Goal: Task Accomplishment & Management: Manage account settings

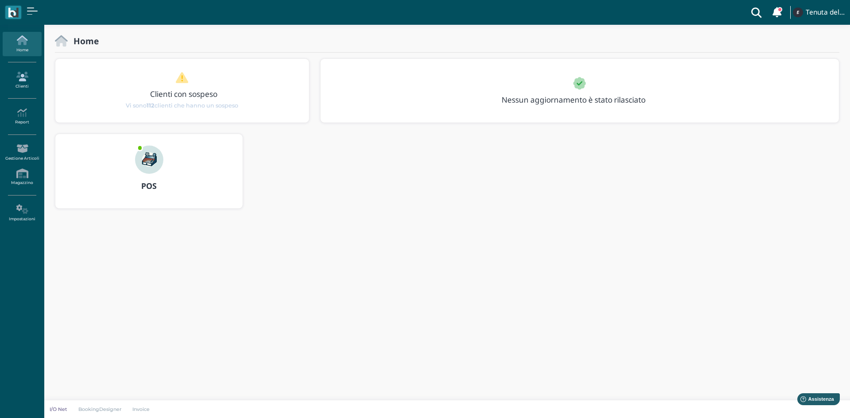
click at [15, 84] on link "Clienti" at bounding box center [22, 80] width 38 height 24
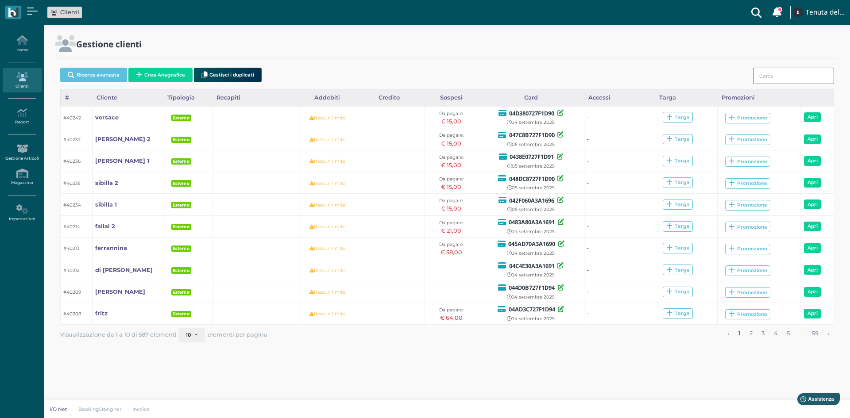
click at [786, 76] on input "search" at bounding box center [793, 76] width 81 height 16
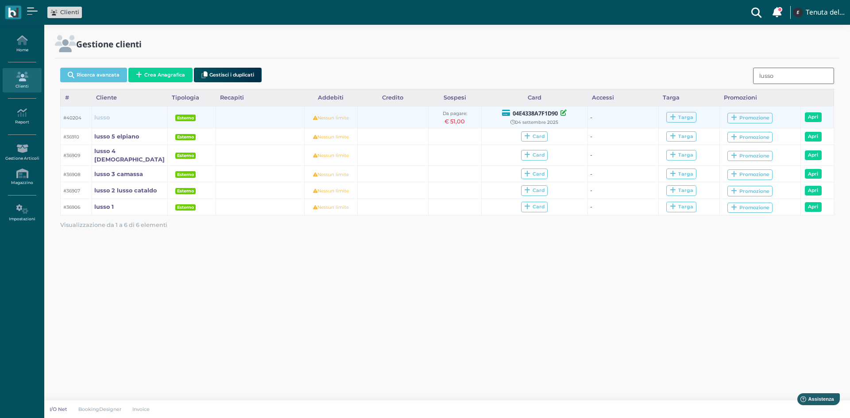
type input "lusso"
click at [98, 118] on b "lusso" at bounding box center [101, 117] width 15 height 7
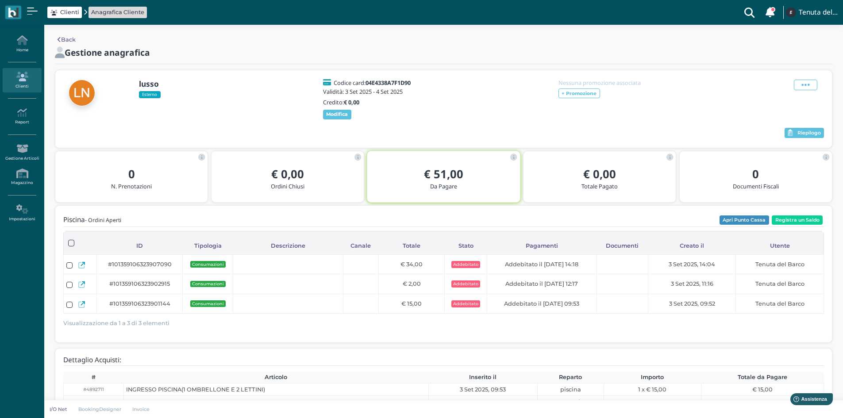
click at [28, 74] on icon at bounding box center [22, 77] width 38 height 10
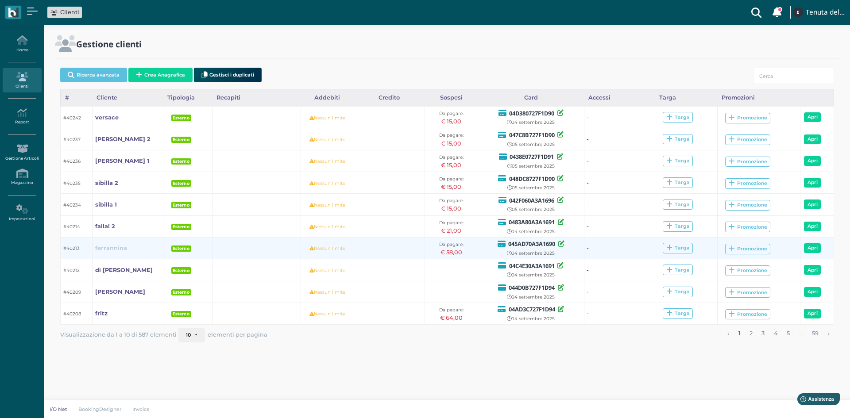
click at [116, 247] on b "ferrannina" at bounding box center [111, 248] width 32 height 7
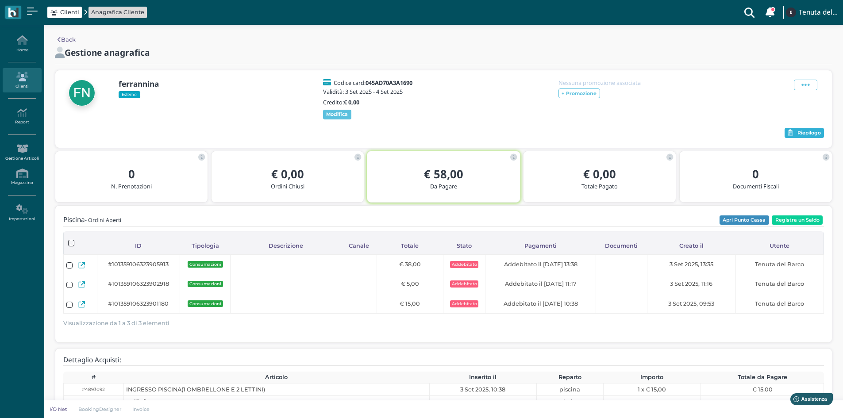
click at [801, 136] on span "Riepilogo" at bounding box center [808, 133] width 23 height 6
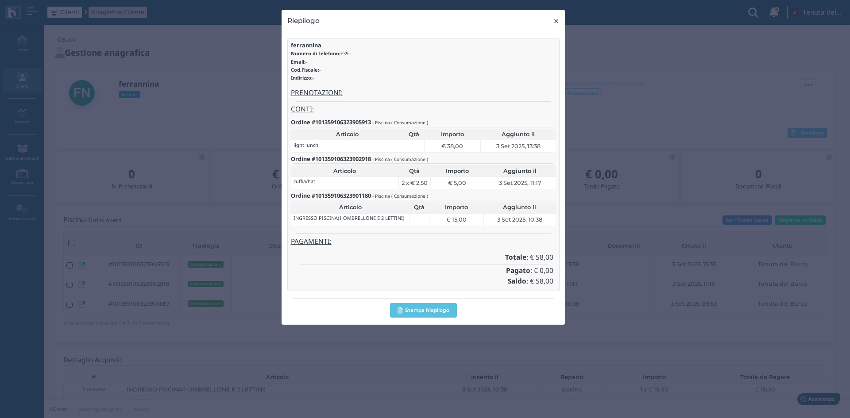
click at [557, 23] on span "×" at bounding box center [556, 21] width 7 height 12
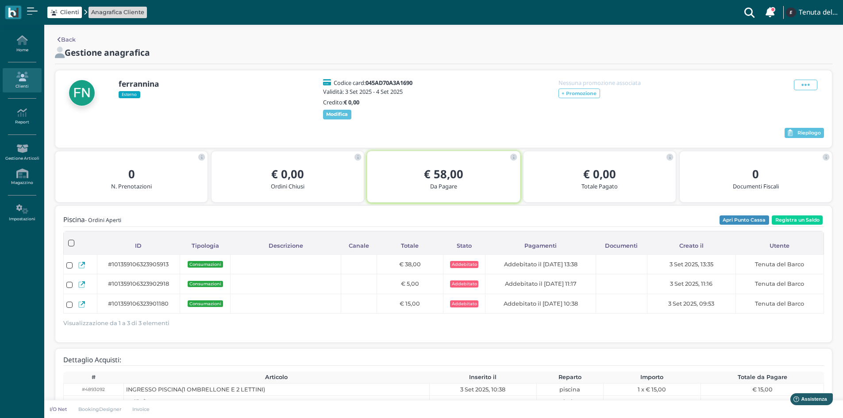
click at [22, 86] on link "Clienti" at bounding box center [22, 80] width 38 height 24
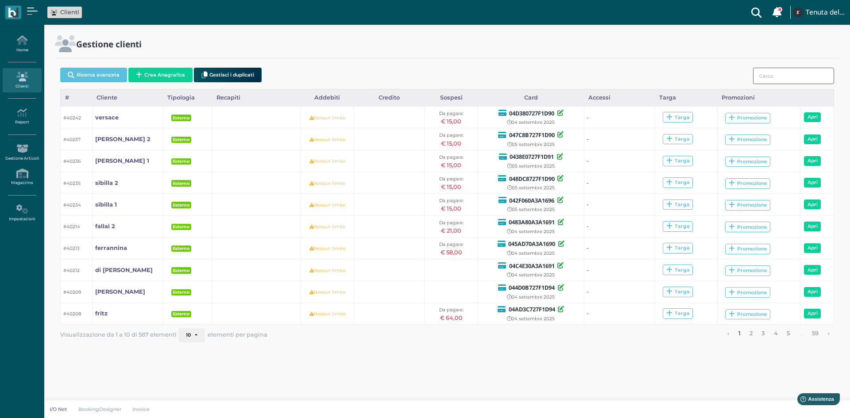
click at [765, 71] on input "search" at bounding box center [793, 76] width 81 height 16
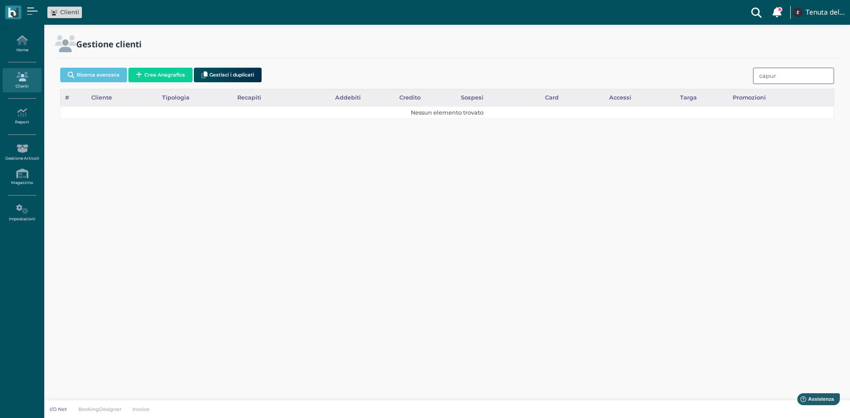
type input "capu"
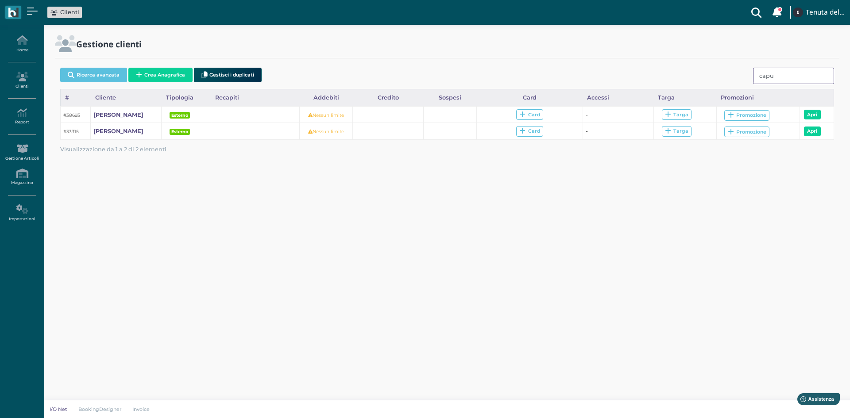
drag, startPoint x: 798, startPoint y: 72, endPoint x: 715, endPoint y: 75, distance: 83.3
click at [715, 75] on div "Ricerca avanzata Crea Anagrafica Gestisci i duplicati [GEOGRAPHIC_DATA]" at bounding box center [447, 76] width 774 height 25
